Goal: Information Seeking & Learning: Learn about a topic

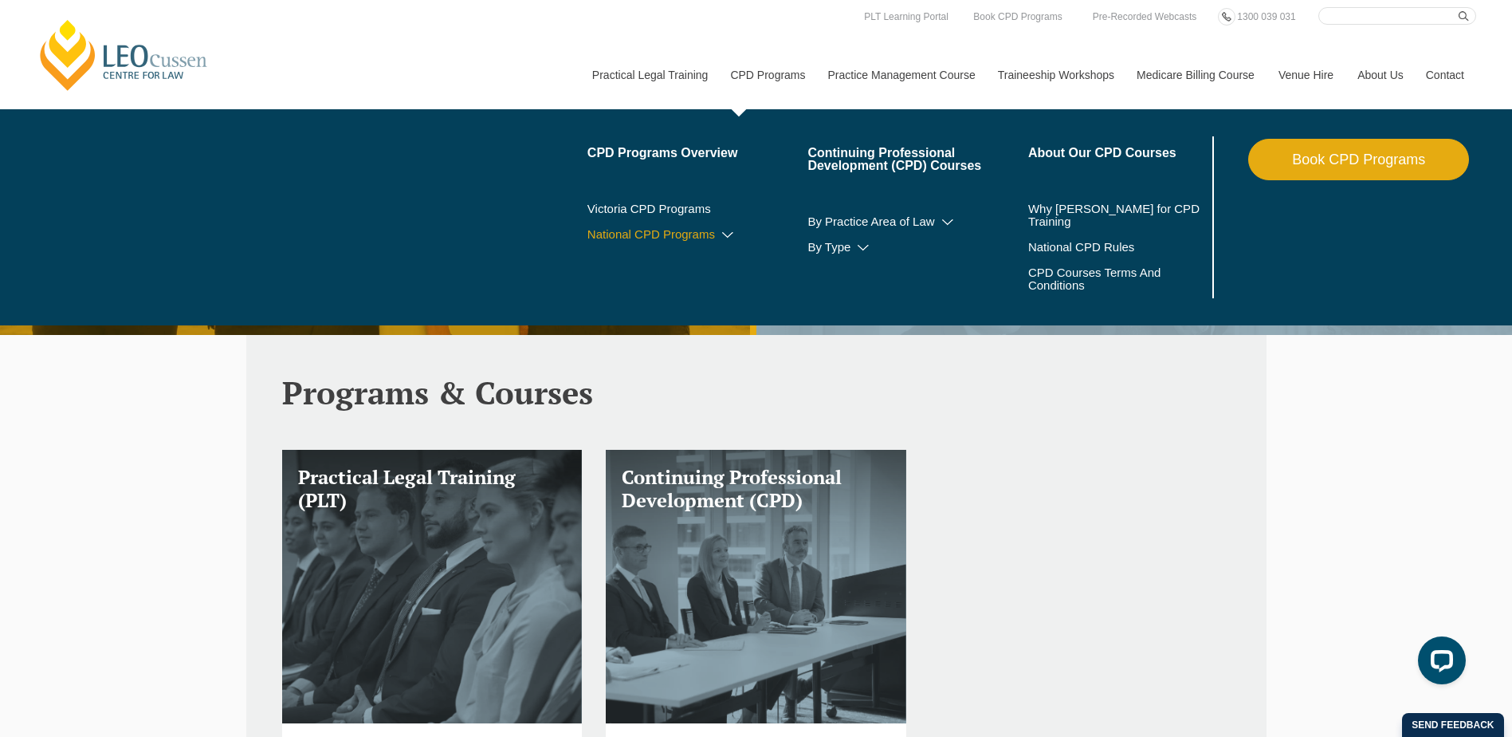
click at [706, 234] on link "National CPD Programs" at bounding box center [698, 234] width 221 height 13
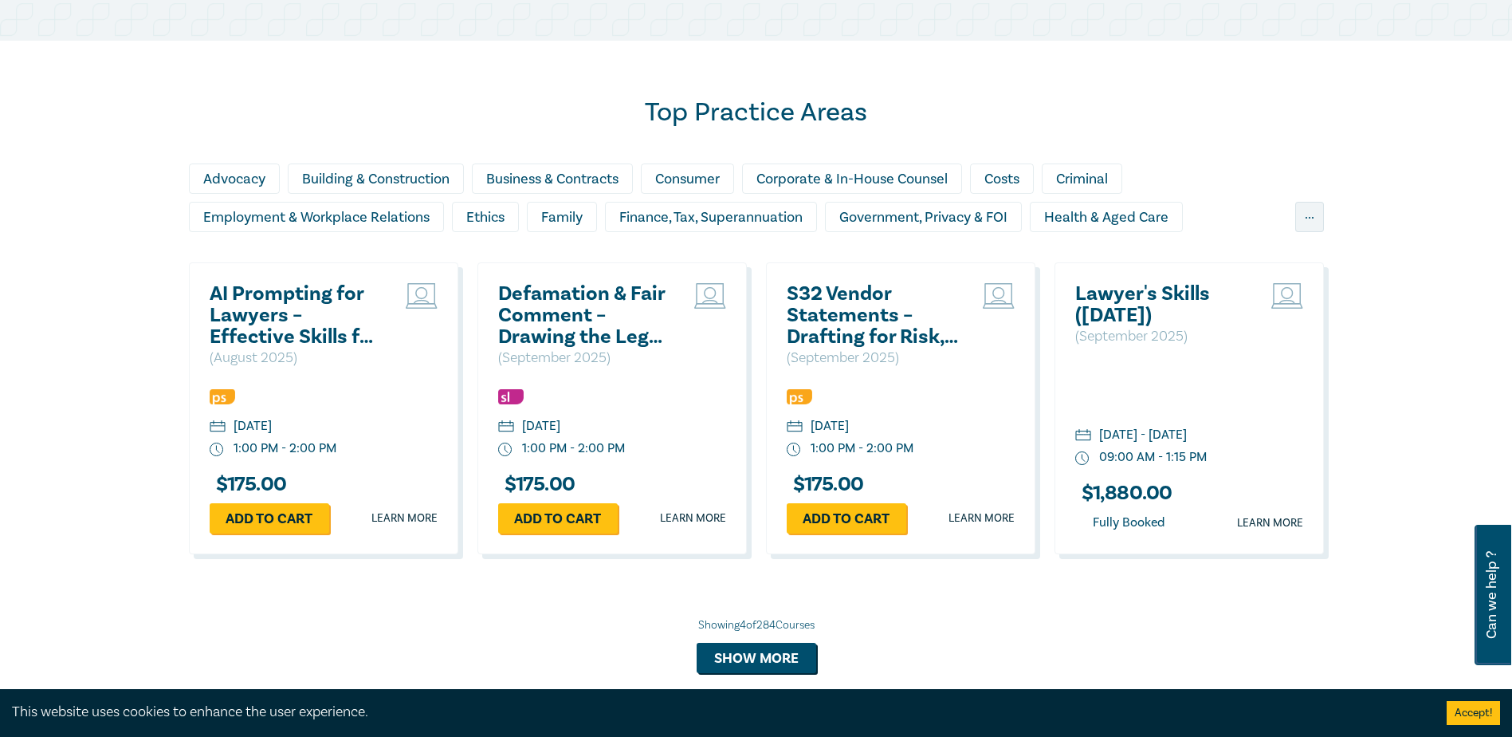
scroll to position [1196, 0]
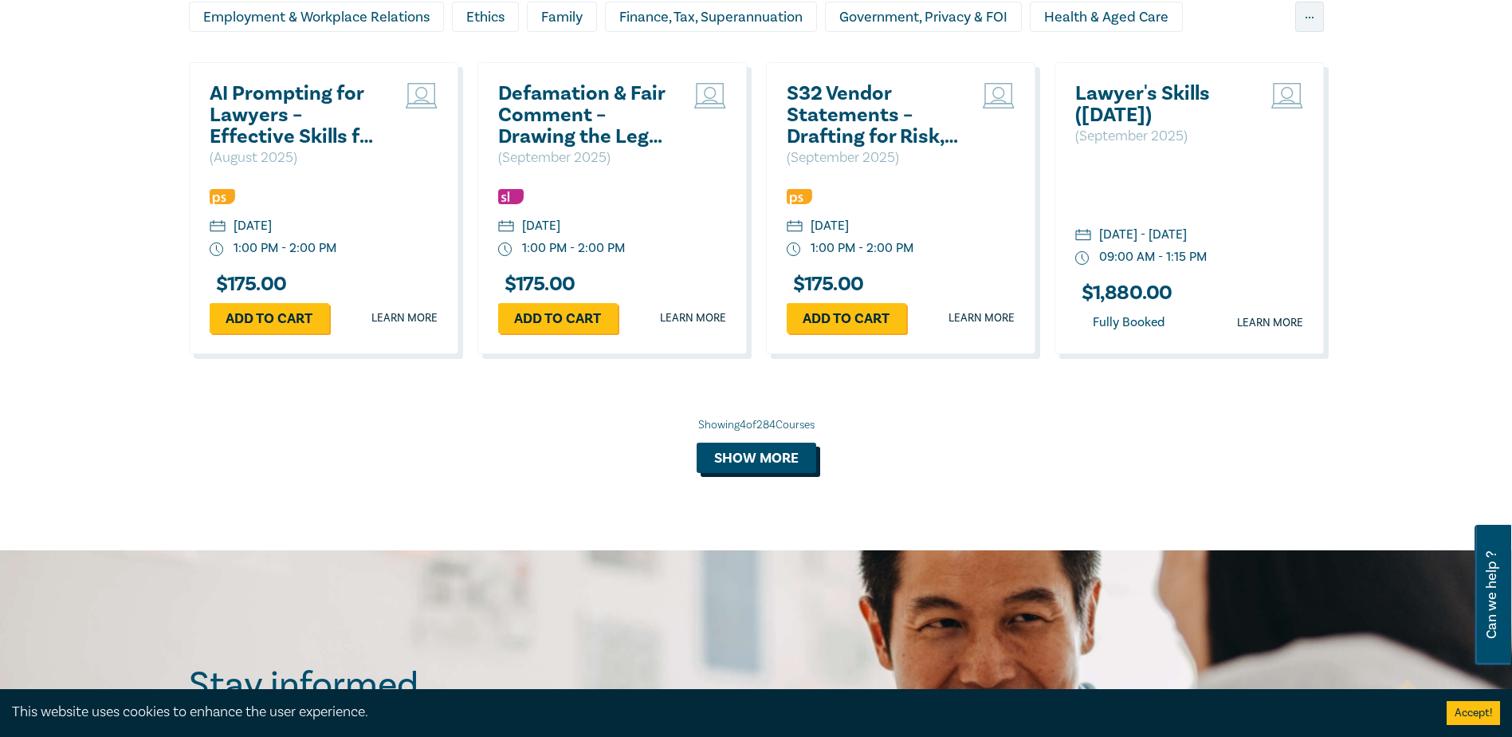
click at [721, 459] on button "Show more" at bounding box center [757, 457] width 120 height 30
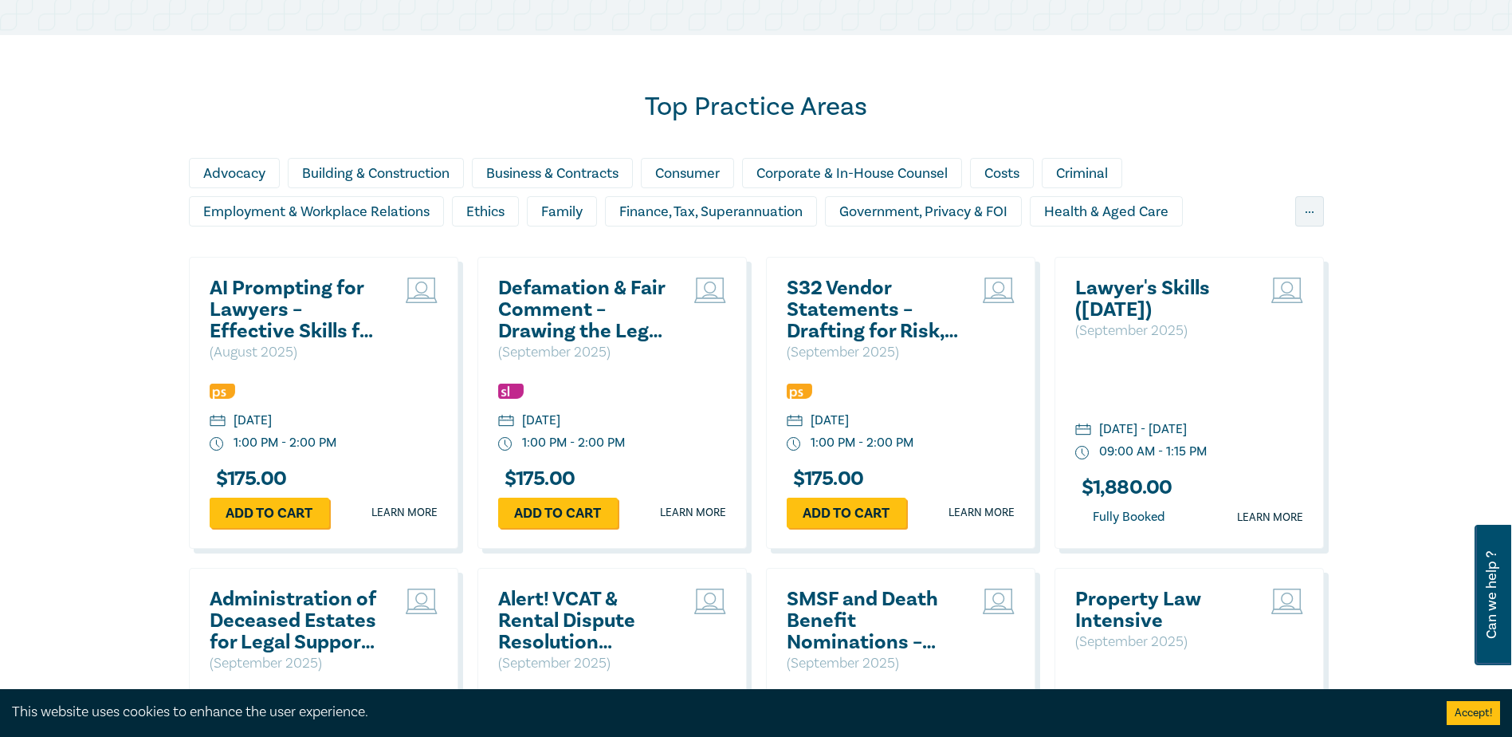
scroll to position [957, 0]
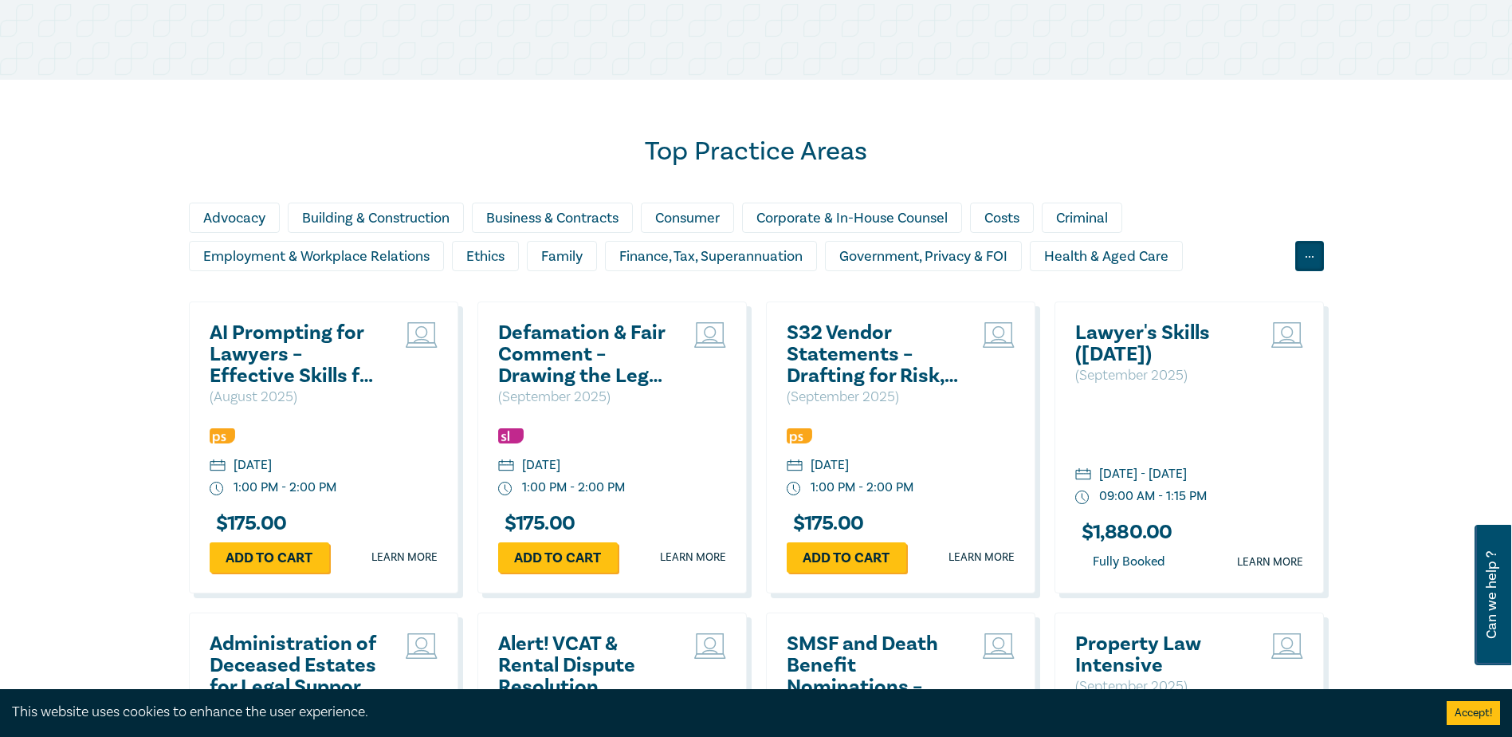
click at [1316, 256] on div "..." at bounding box center [1309, 256] width 29 height 30
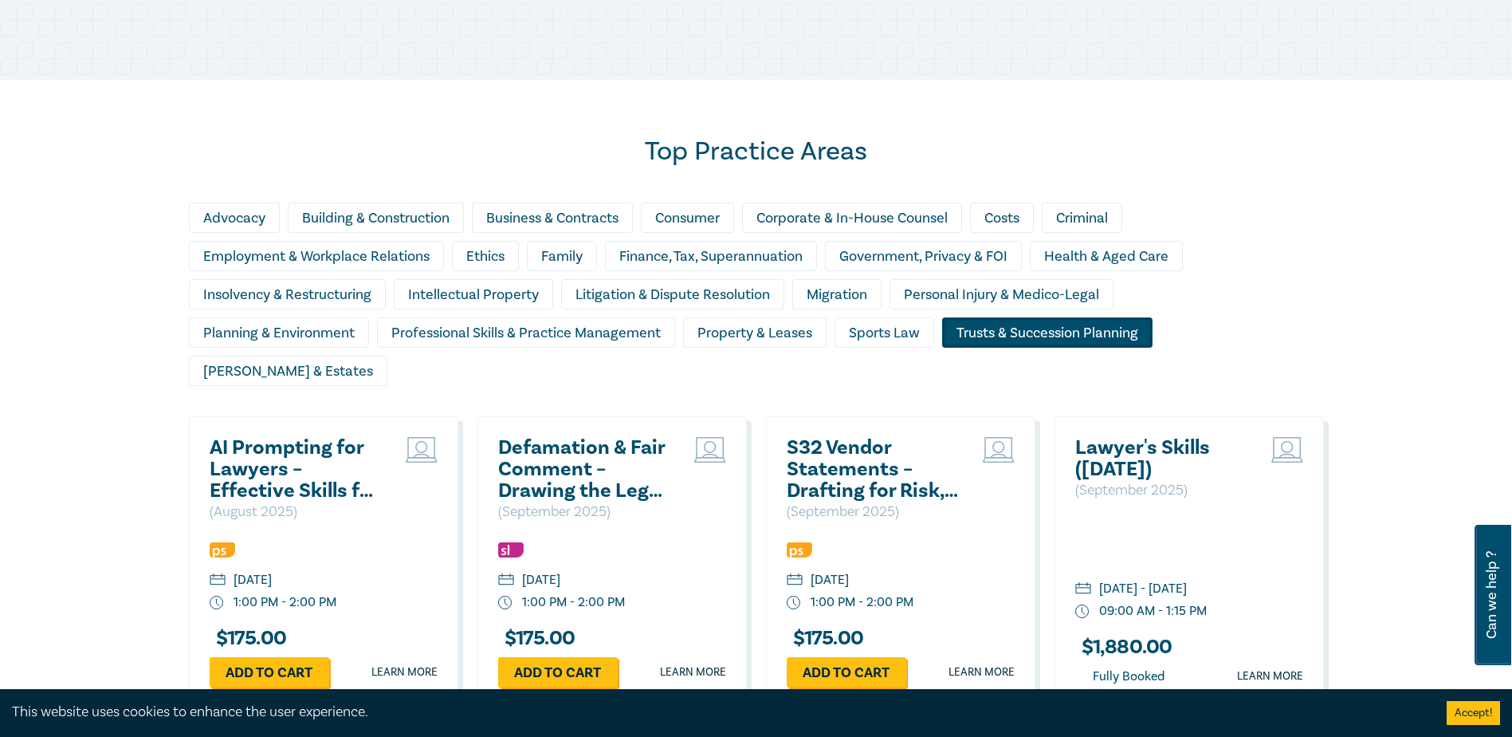
click at [1058, 327] on div "Trusts & Succession Planning" at bounding box center [1047, 332] width 210 height 30
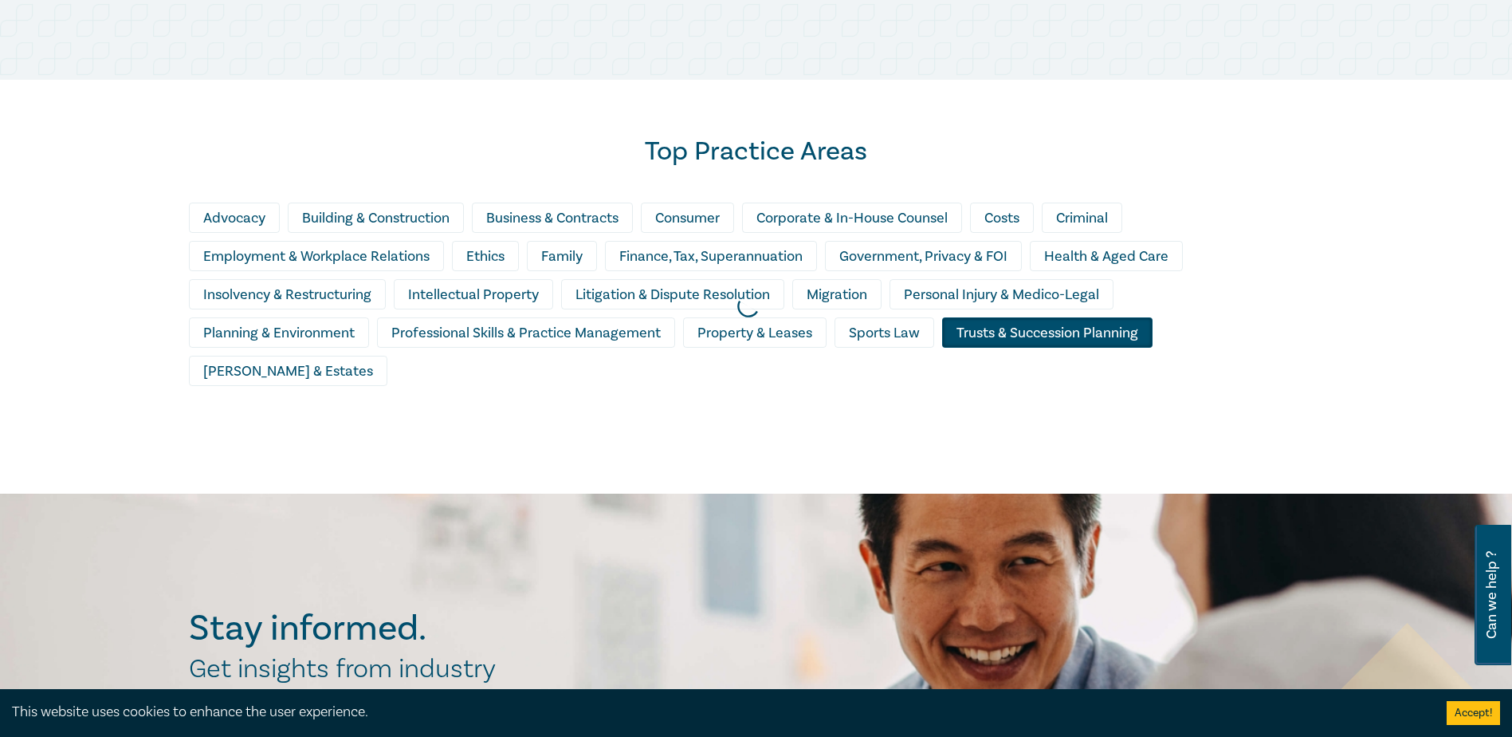
click at [1217, 328] on div at bounding box center [748, 305] width 1512 height 391
click at [1220, 325] on div at bounding box center [748, 305] width 1512 height 391
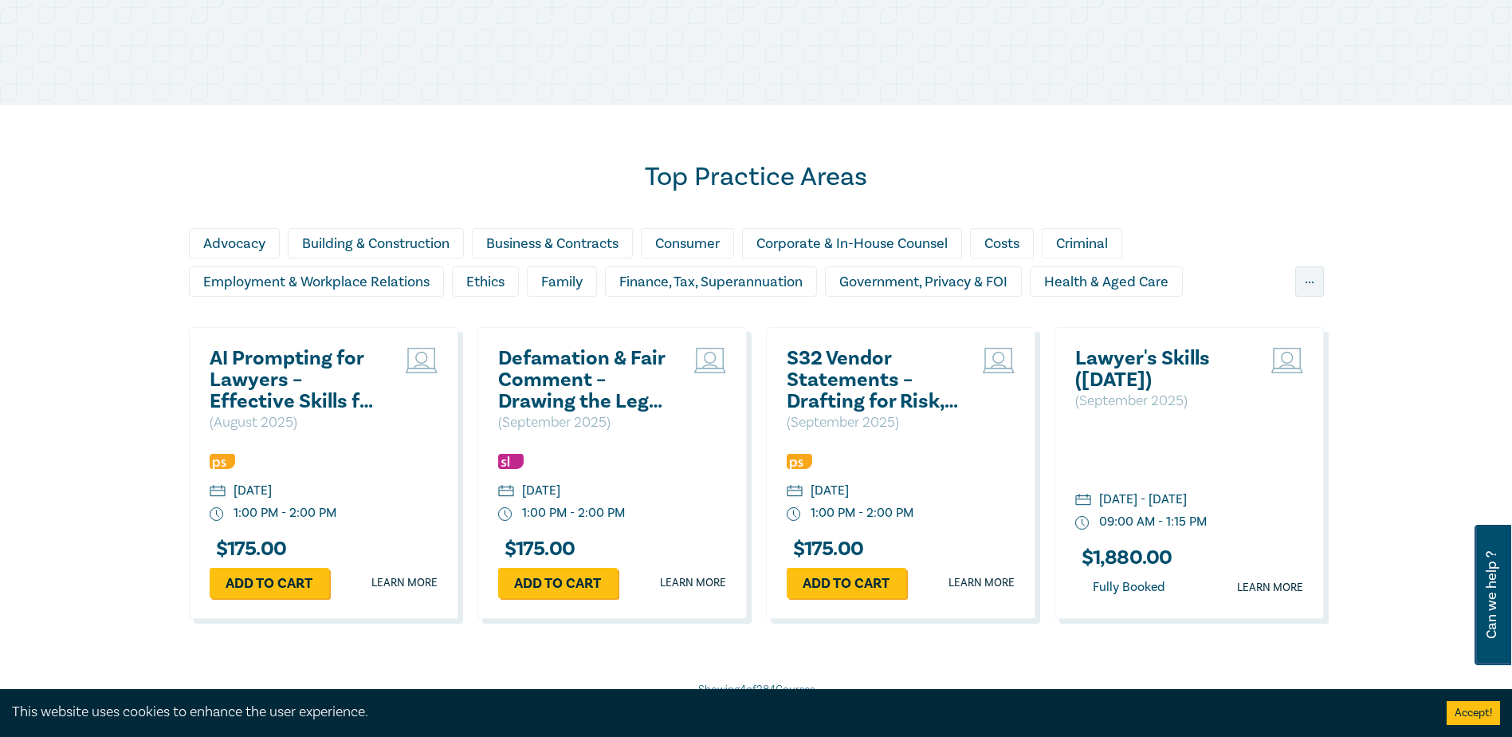
scroll to position [957, 0]
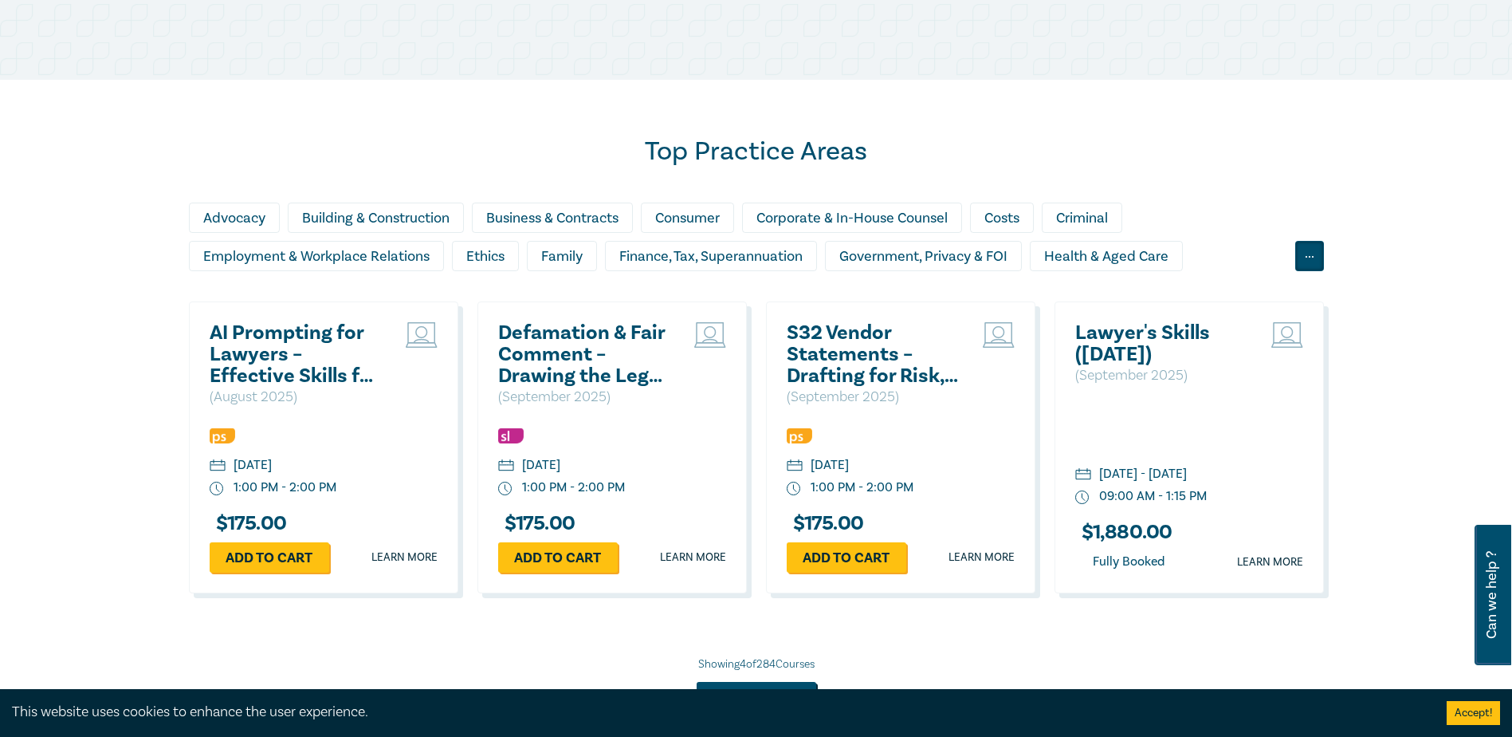
click at [1310, 254] on div "..." at bounding box center [1309, 256] width 29 height 30
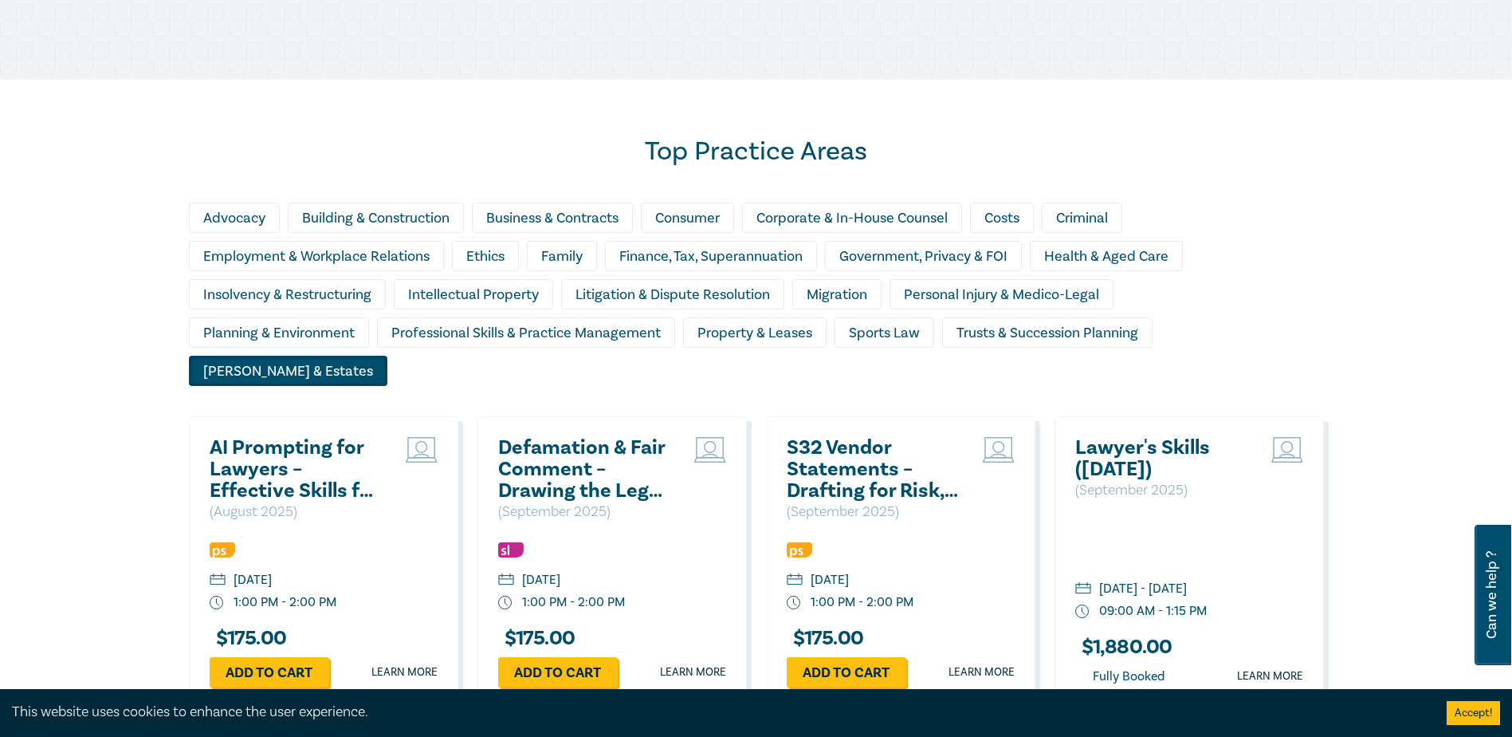
click at [387, 356] on div "Wills & Estates" at bounding box center [288, 371] width 198 height 30
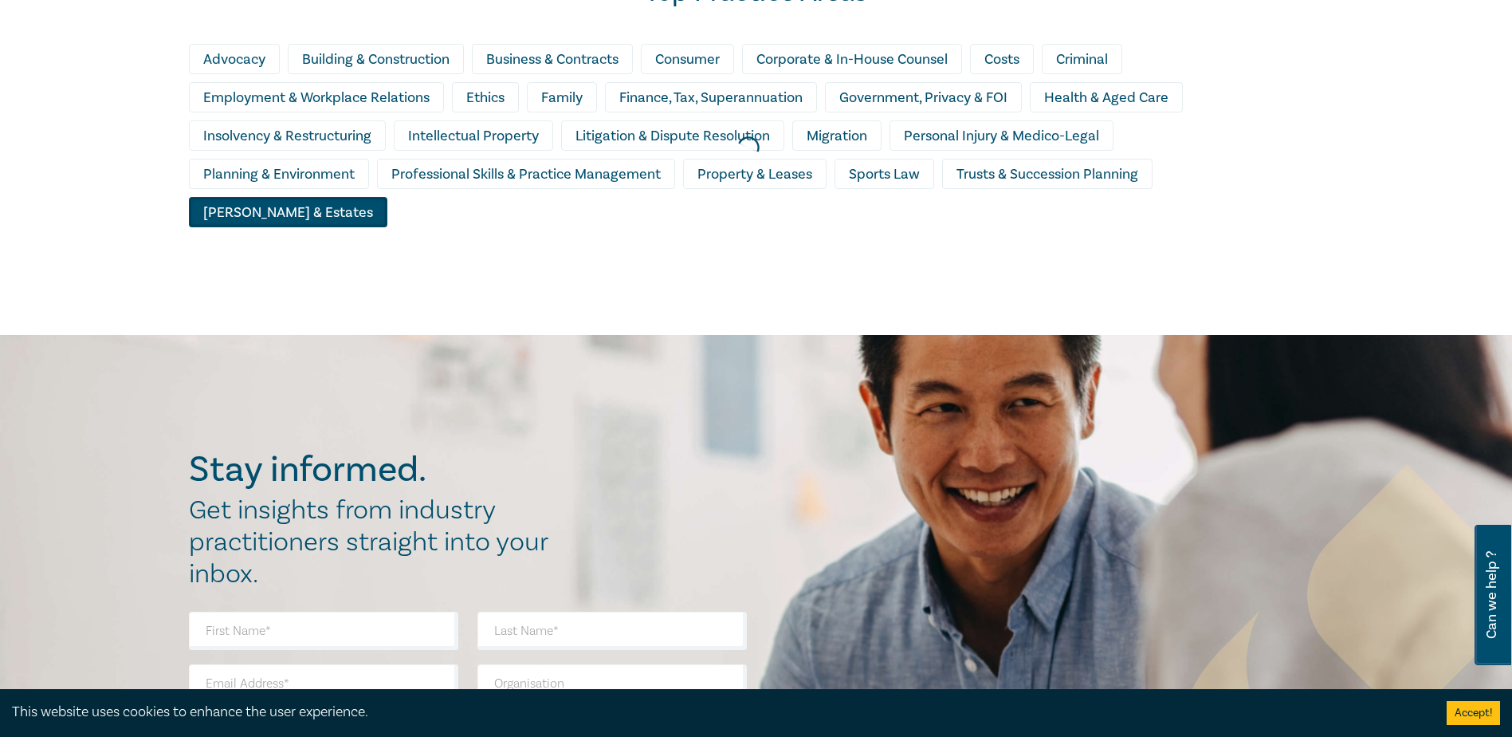
scroll to position [893, 0]
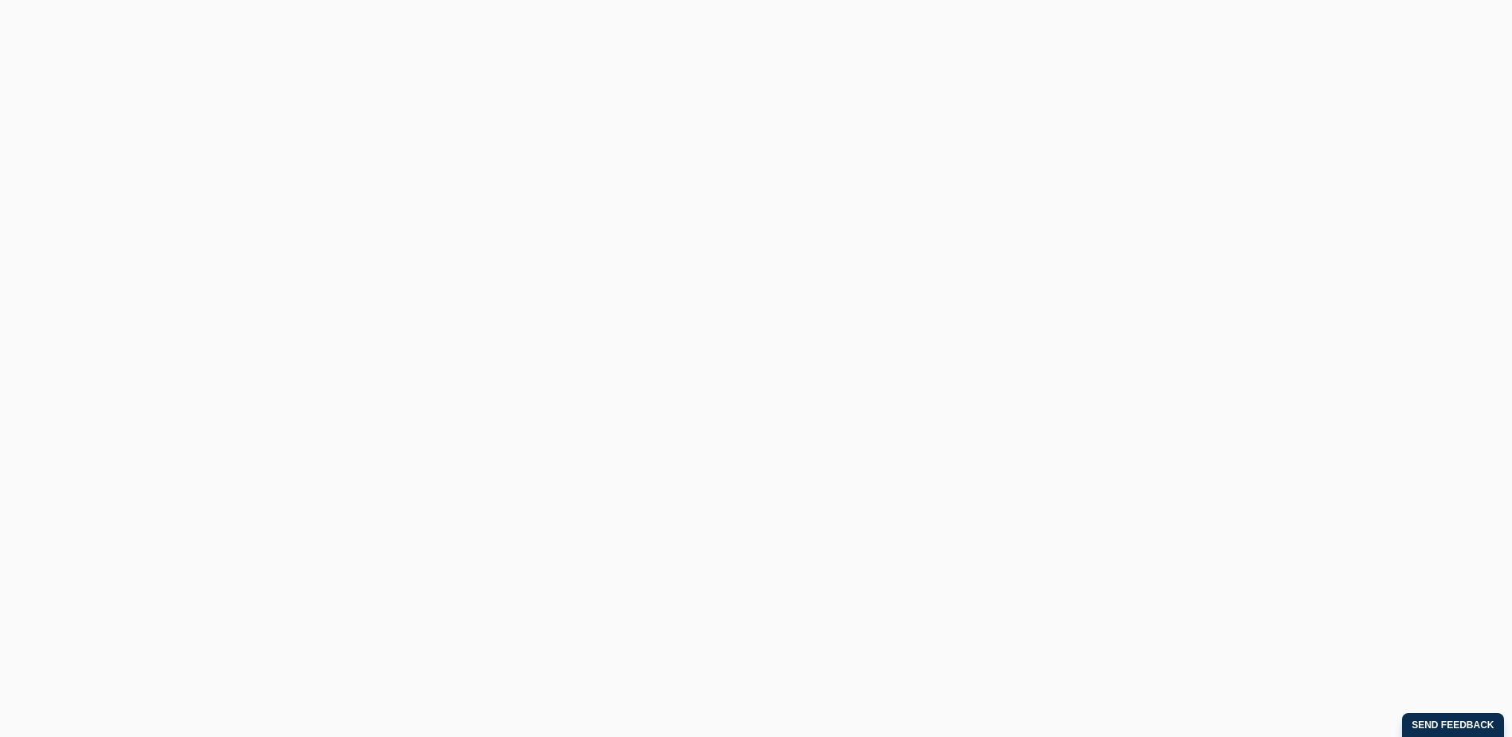
scroll to position [399, 0]
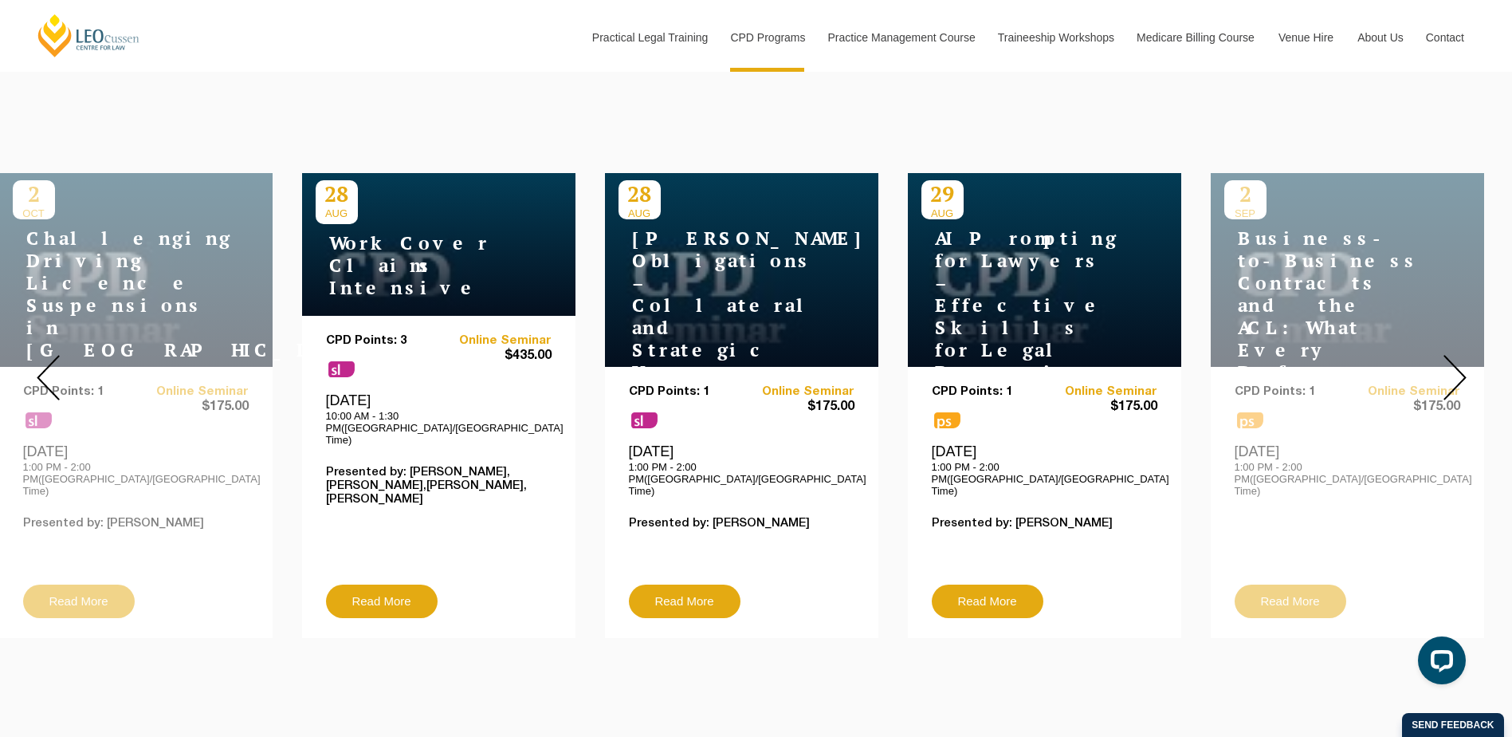
click at [1457, 373] on img at bounding box center [1455, 377] width 23 height 45
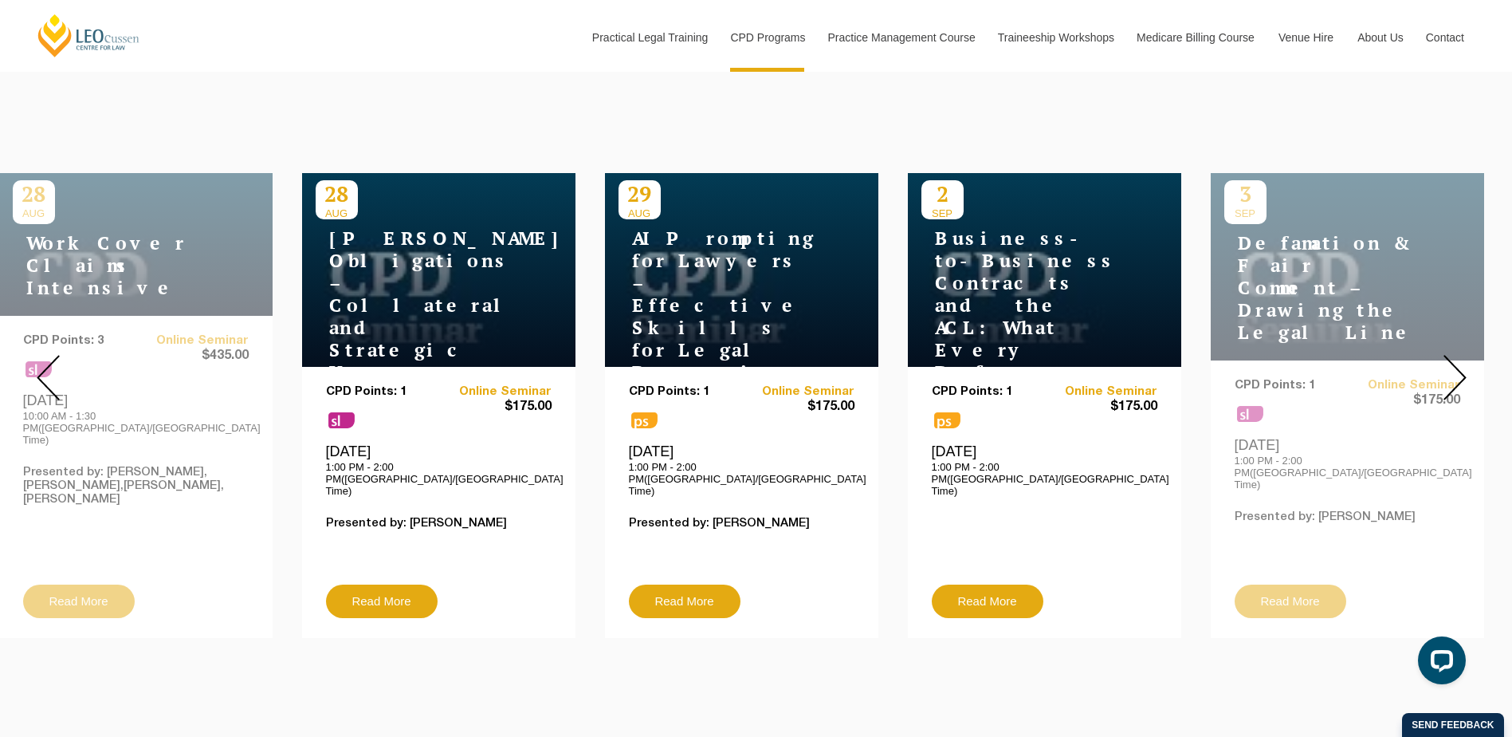
click at [1457, 373] on img at bounding box center [1455, 377] width 23 height 45
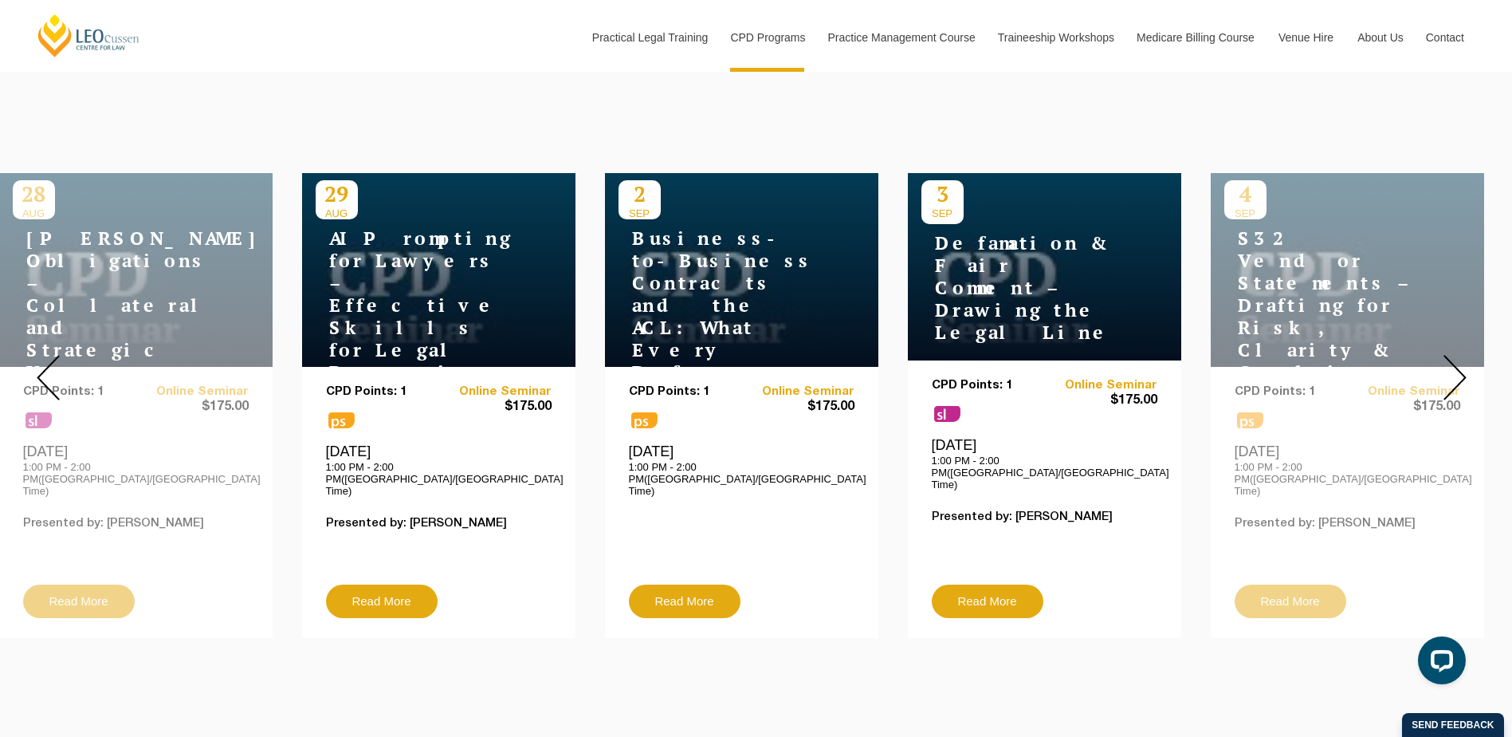
click at [1457, 373] on img at bounding box center [1455, 377] width 23 height 45
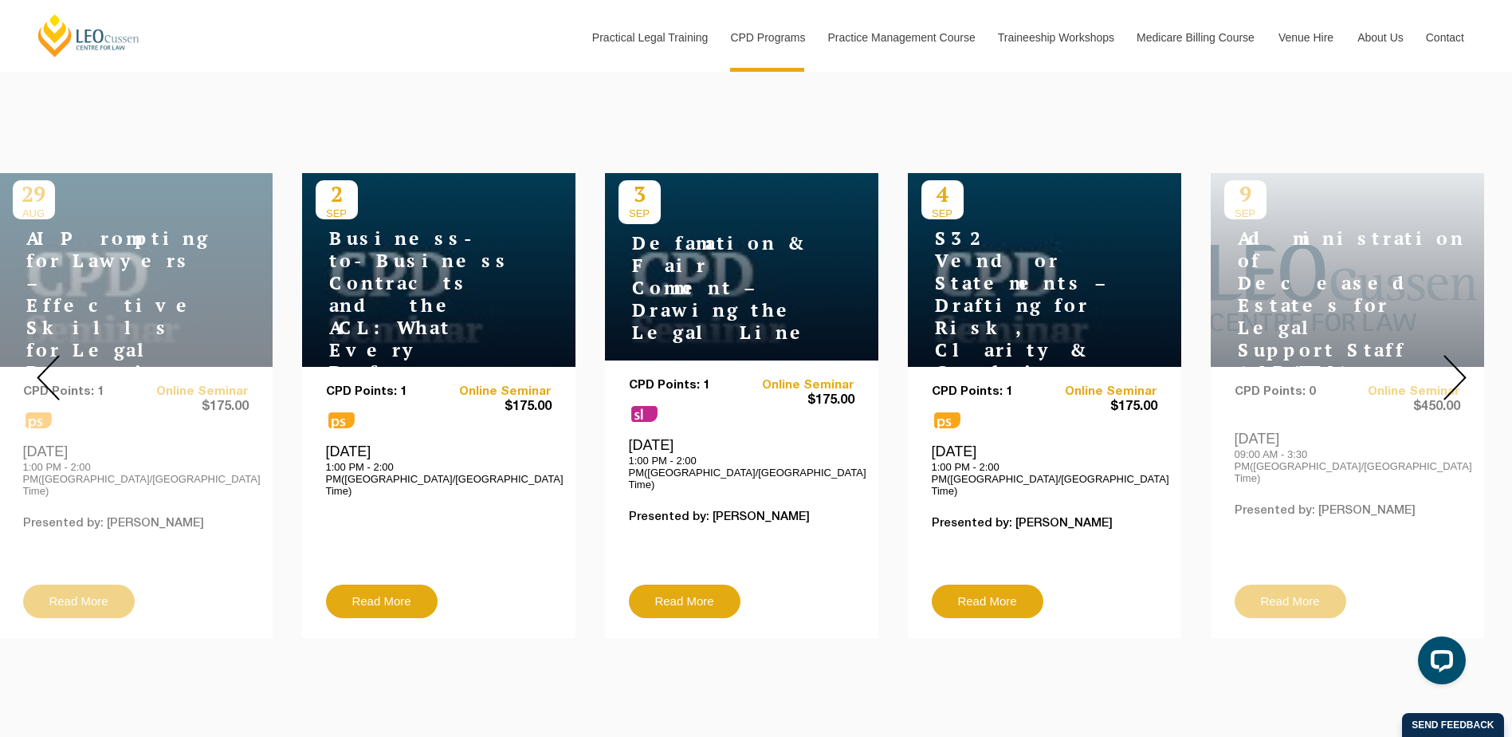
click at [1457, 373] on img at bounding box center [1455, 377] width 23 height 45
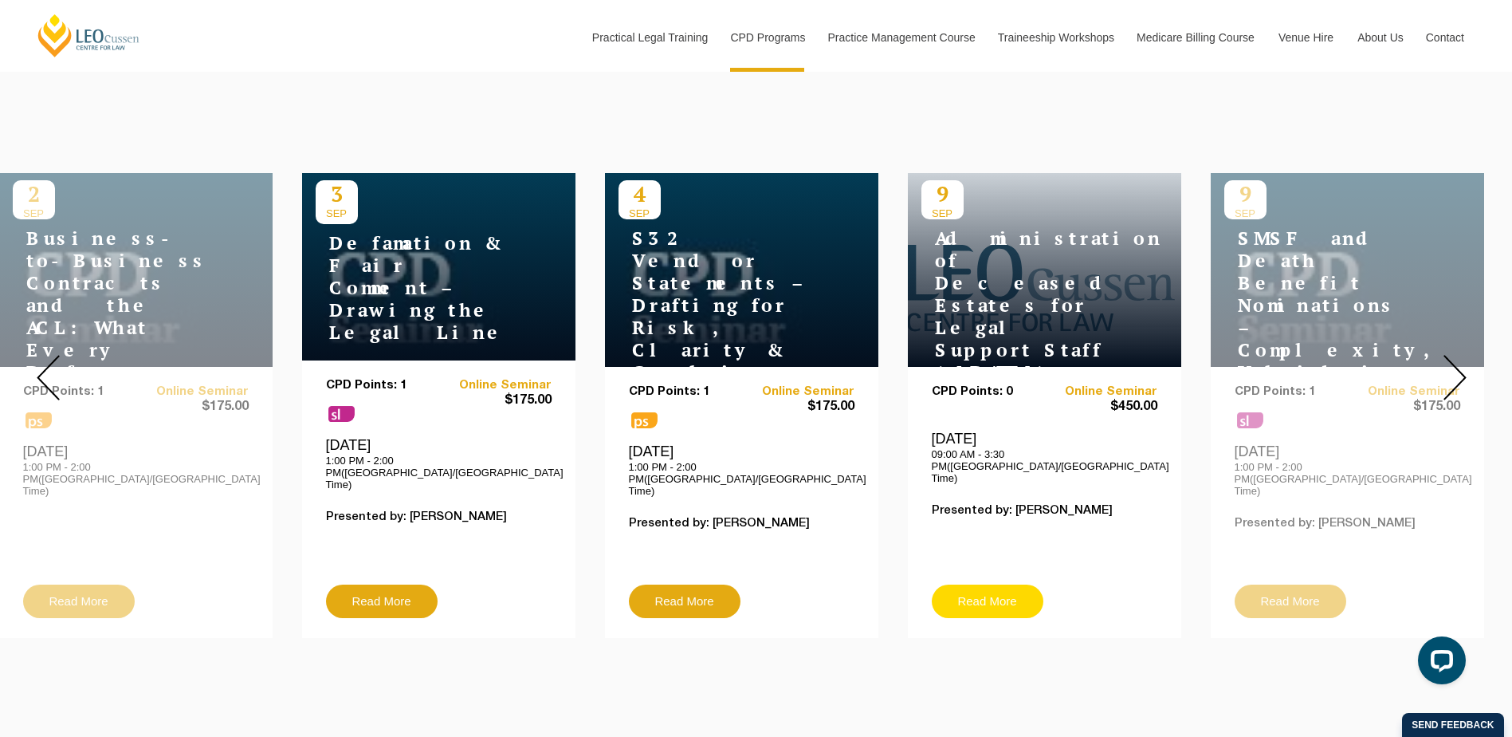
click at [994, 584] on link "Read More" at bounding box center [988, 600] width 112 height 33
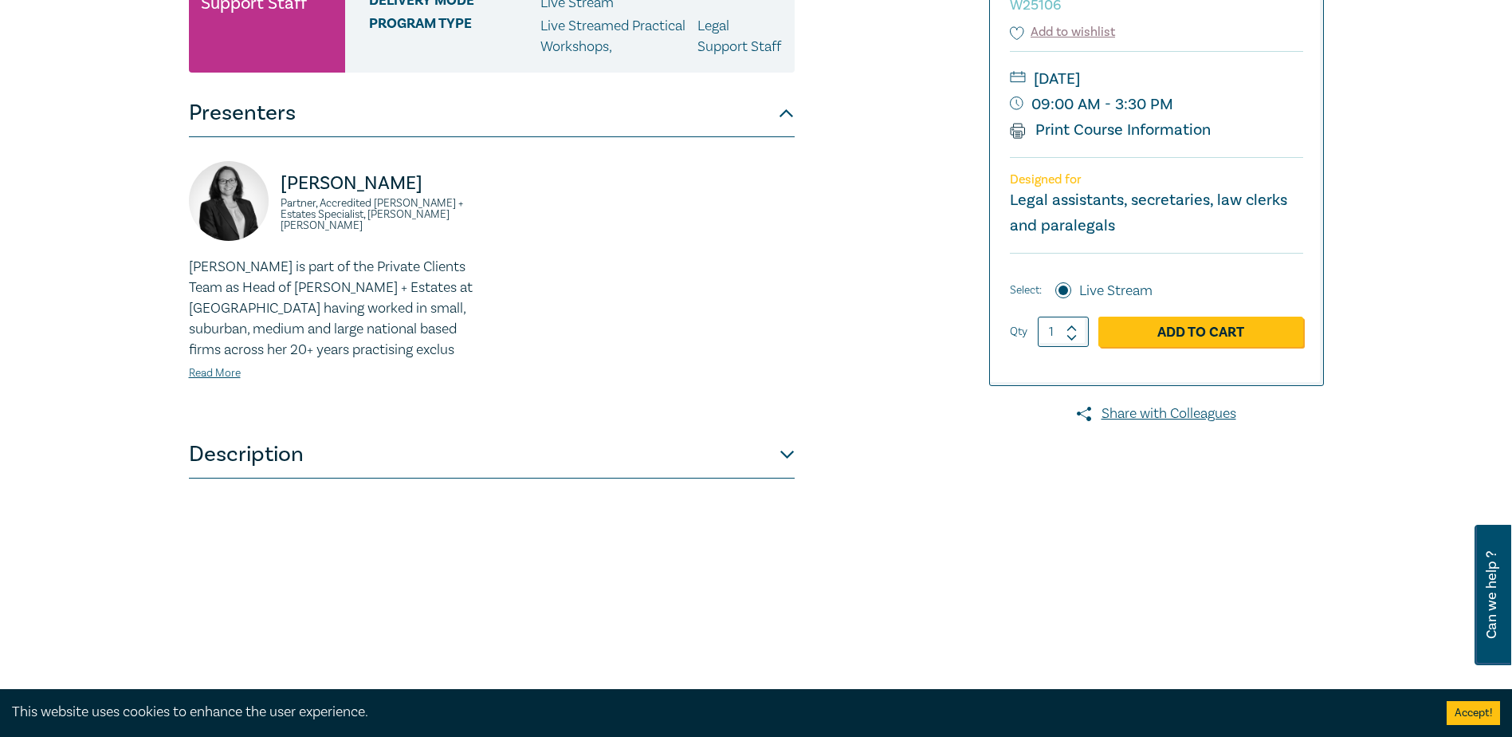
scroll to position [319, 0]
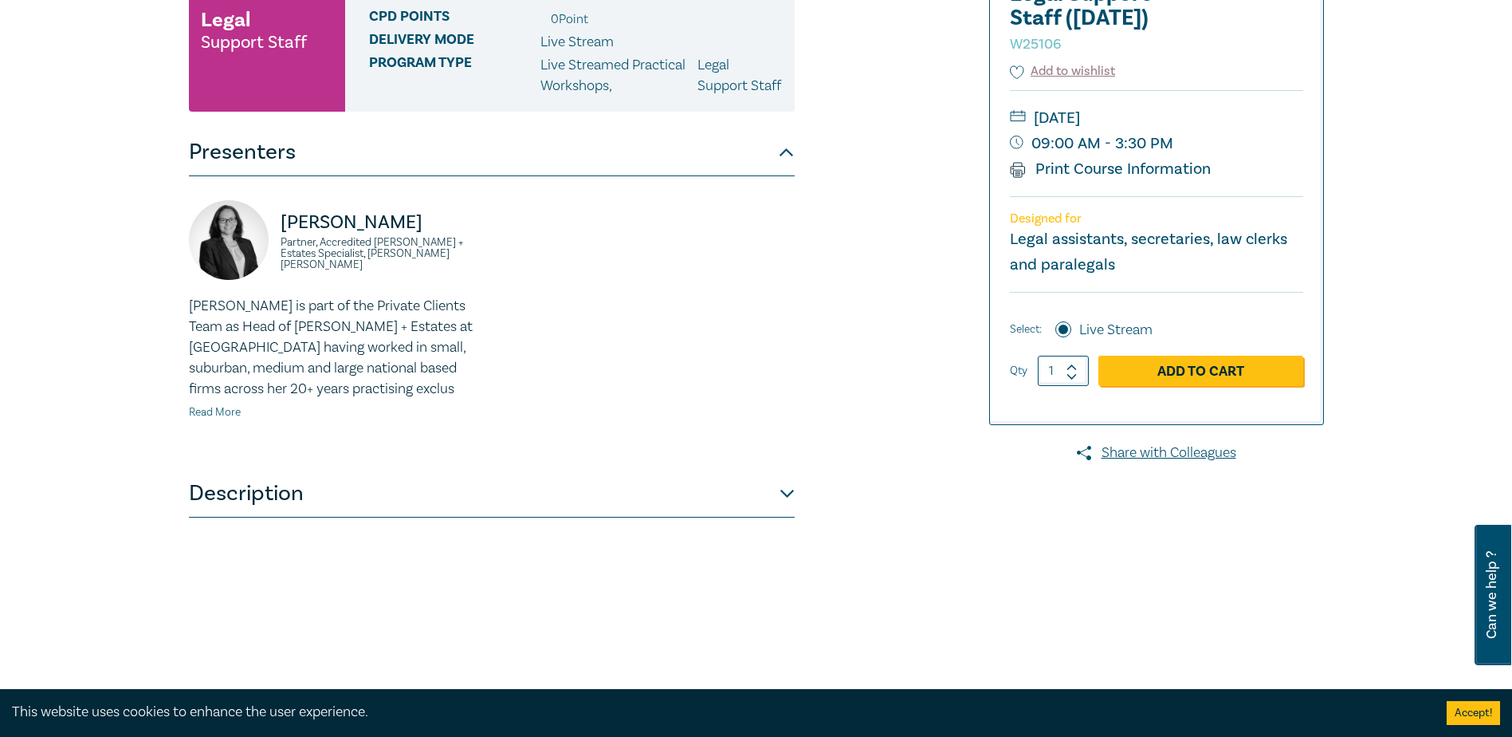
click at [211, 419] on link "Read More" at bounding box center [215, 412] width 52 height 14
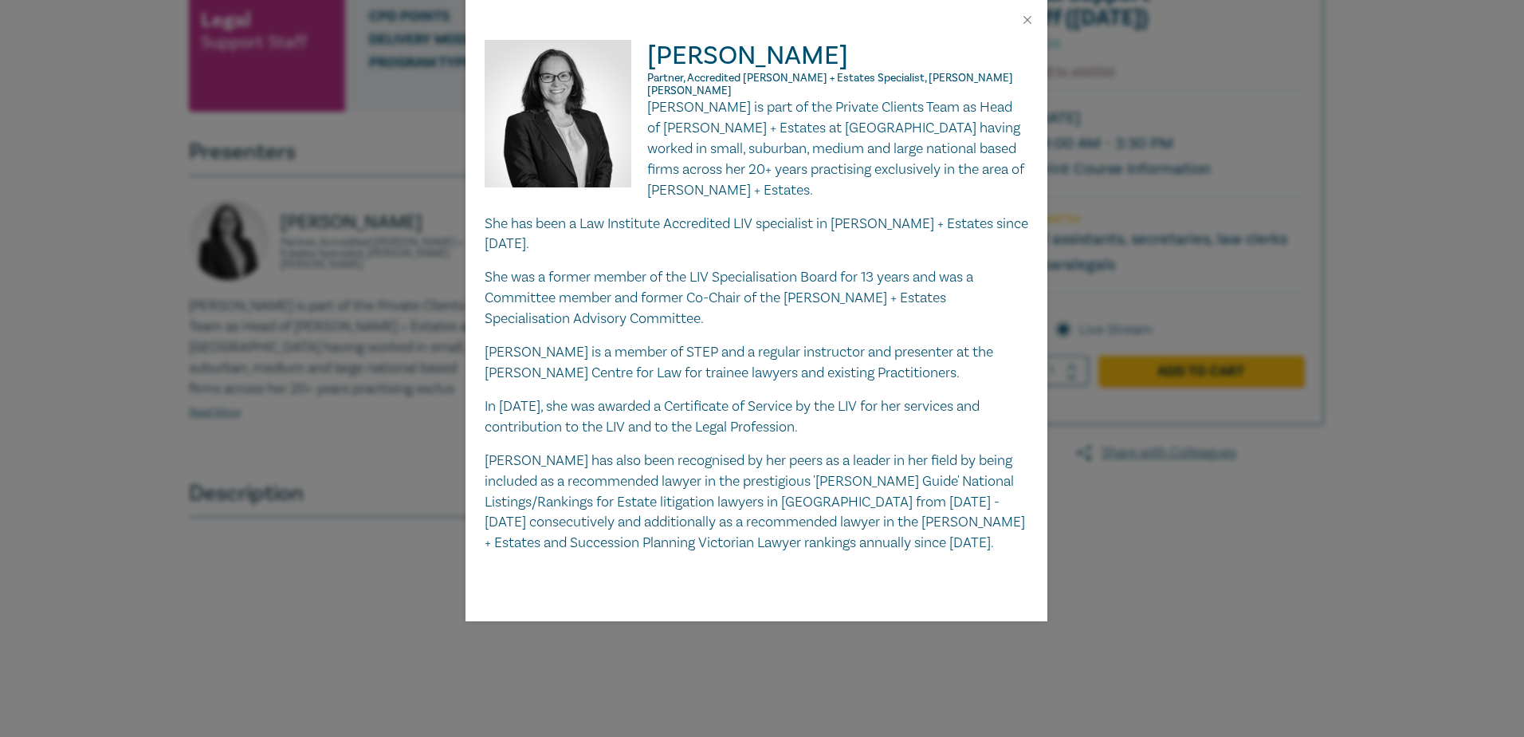
click at [239, 420] on div "[PERSON_NAME] Partner, Accredited [PERSON_NAME] + Estates Specialist, [PERSON_N…" at bounding box center [762, 368] width 1524 height 737
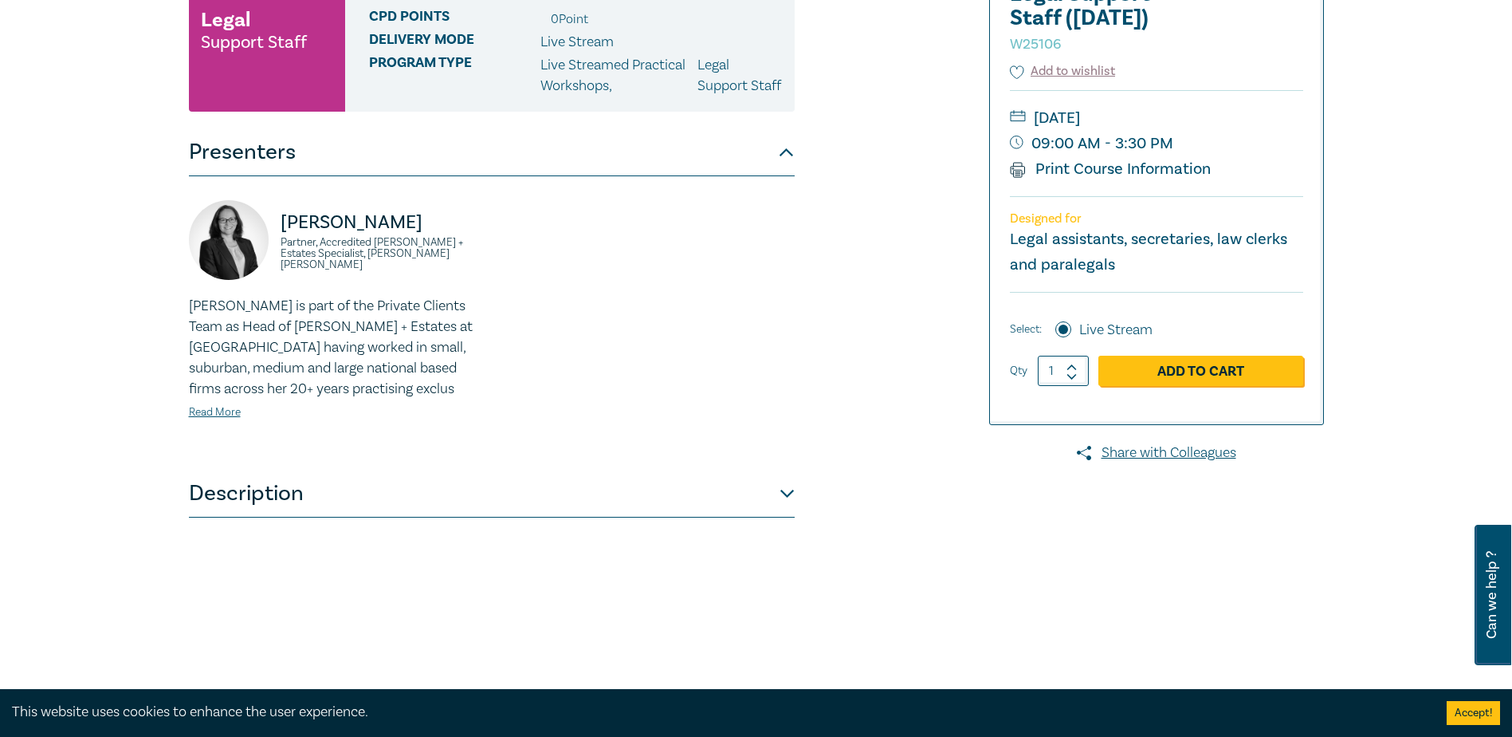
click at [788, 506] on button "Description" at bounding box center [492, 494] width 606 height 48
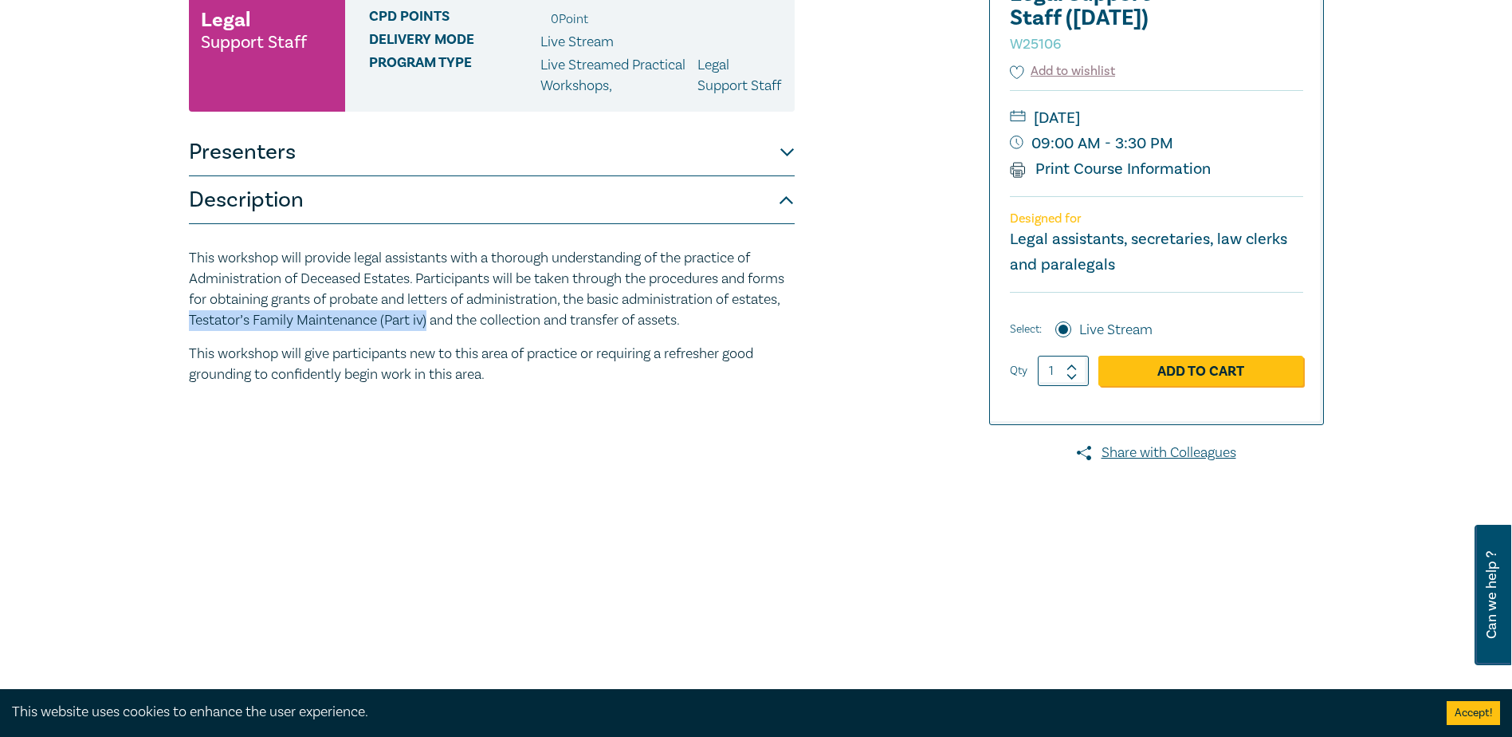
drag, startPoint x: 242, startPoint y: 340, endPoint x: 481, endPoint y: 342, distance: 239.2
click at [481, 331] on p "This workshop will provide legal assistants with a thorough understanding of th…" at bounding box center [492, 289] width 606 height 83
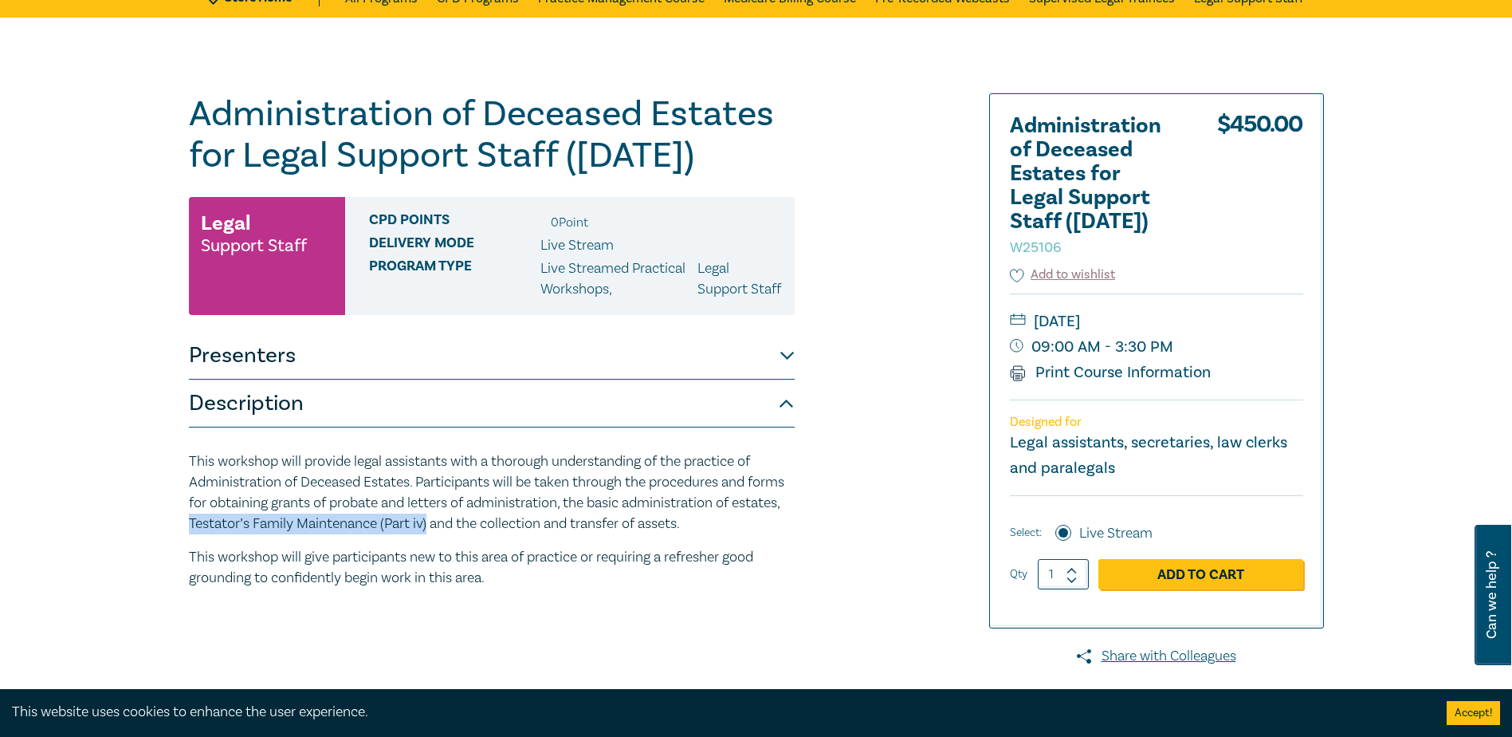
scroll to position [159, 0]
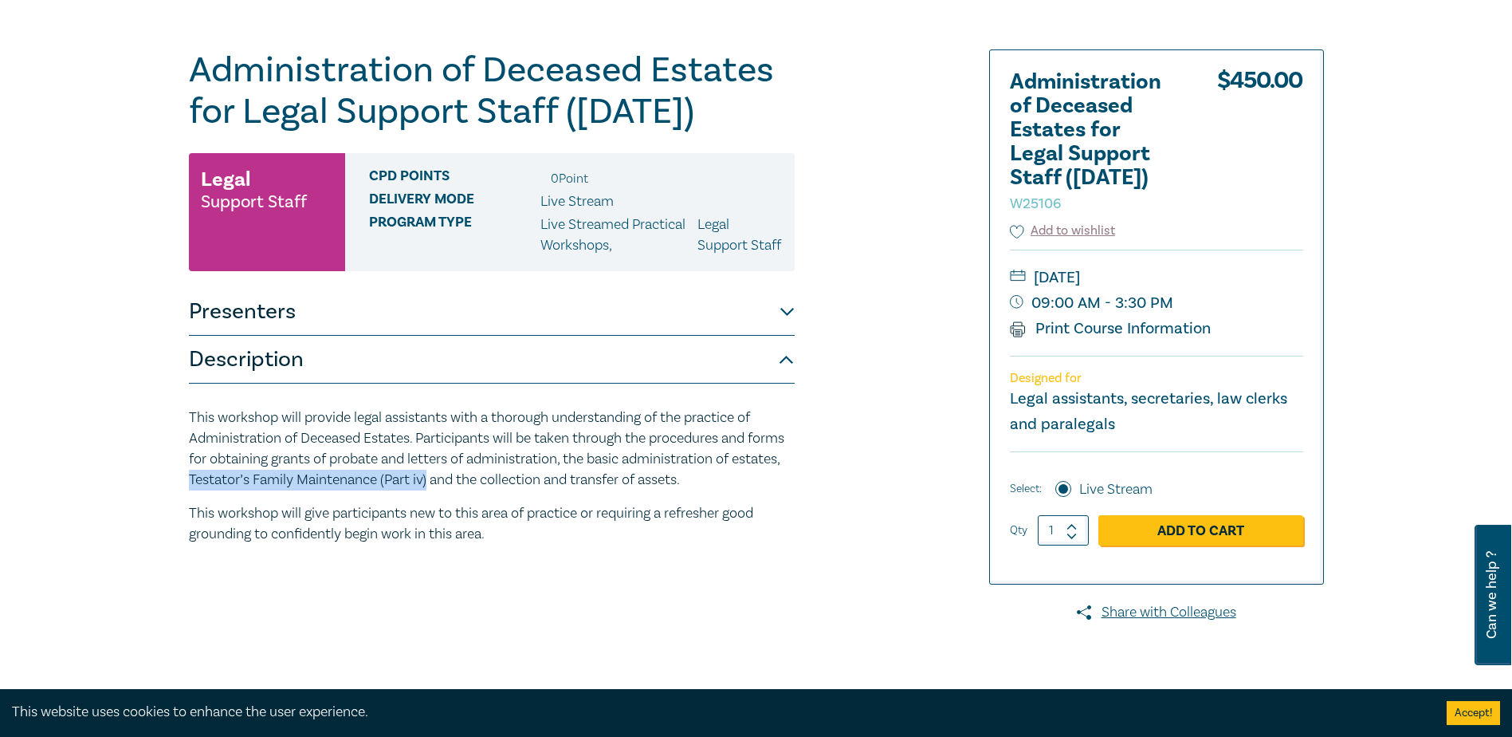
click at [784, 379] on button "Description" at bounding box center [492, 360] width 606 height 48
